Goal: Task Accomplishment & Management: Manage account settings

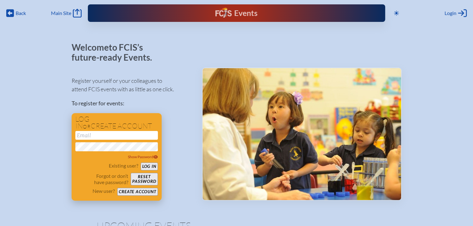
type input "[EMAIL_ADDRESS][DOMAIN_NAME]"
click at [144, 168] on button "Log in" at bounding box center [149, 167] width 17 height 8
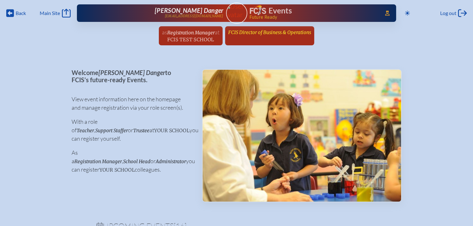
click at [270, 32] on span "FCIS Director of Business & Operations" at bounding box center [269, 32] width 83 height 6
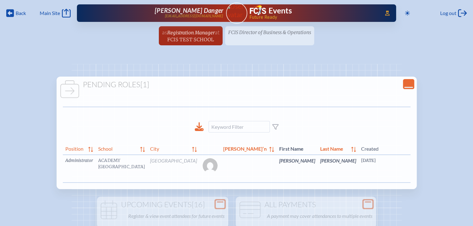
scroll to position [0, 1]
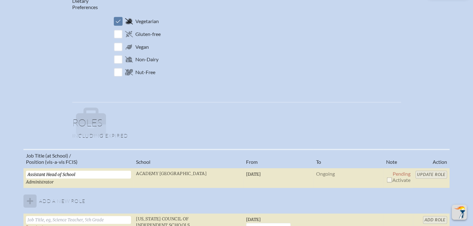
scroll to position [375, 0]
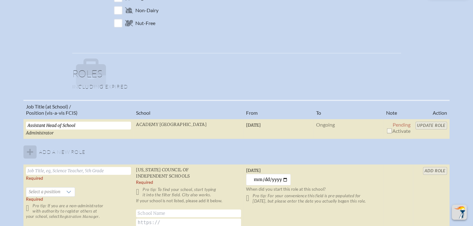
click at [388, 131] on input "checkbox" at bounding box center [389, 130] width 5 height 5
checkbox input "true"
click at [429, 123] on input "Update Role" at bounding box center [431, 126] width 32 height 8
